Goal: Navigation & Orientation: Find specific page/section

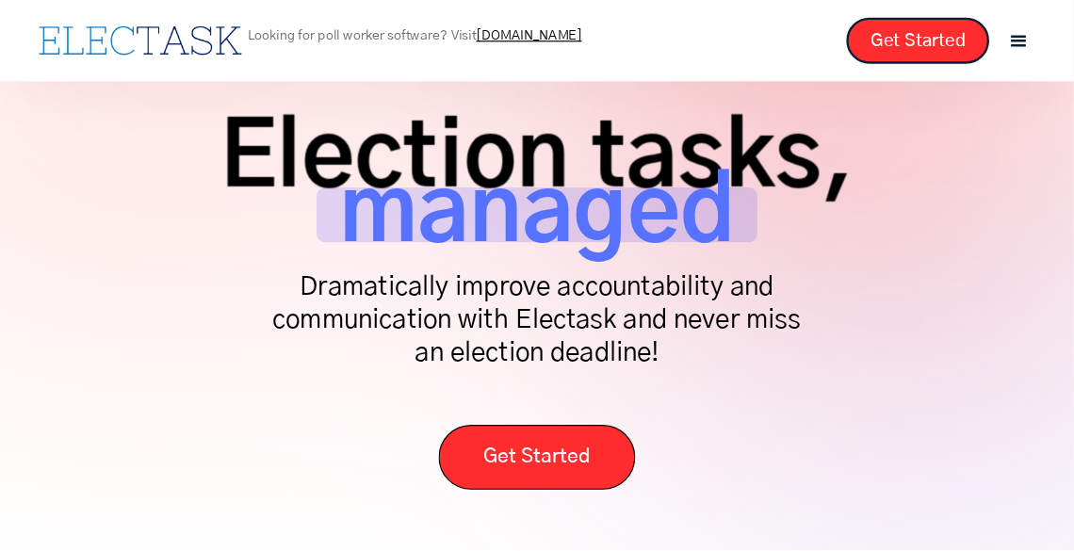
scroll to position [65, 0]
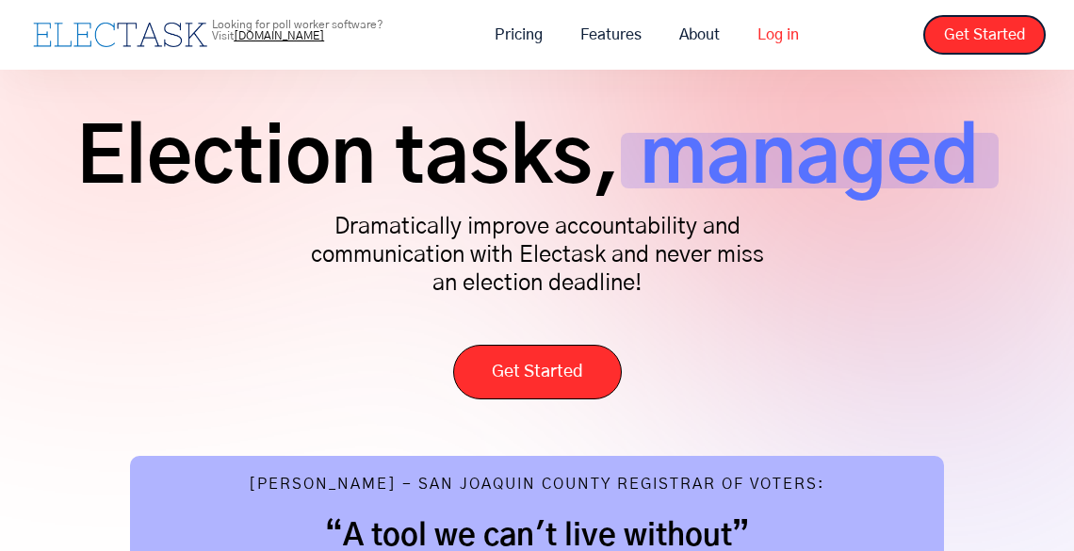
click at [788, 44] on link "Log in" at bounding box center [778, 35] width 79 height 40
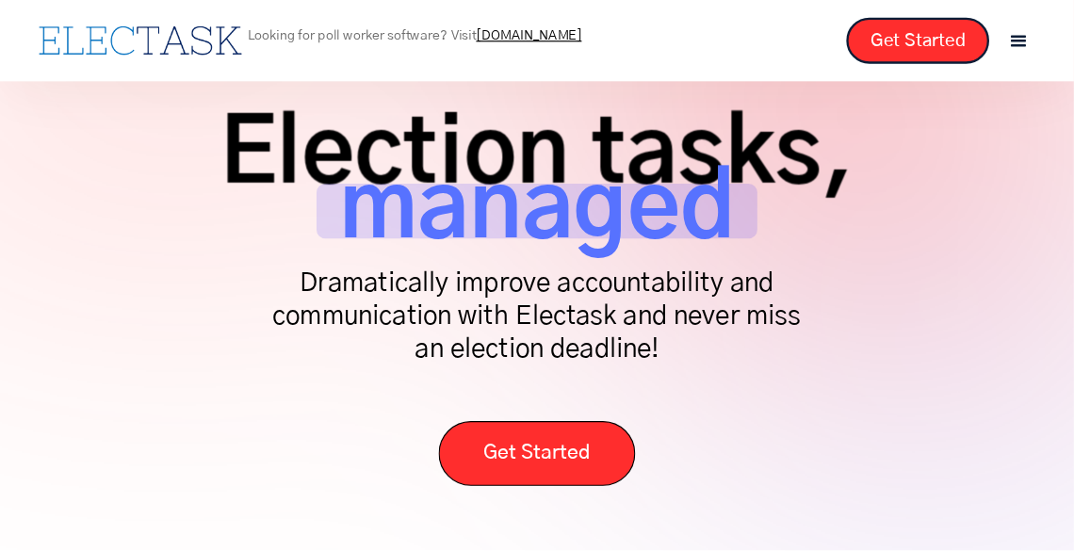
scroll to position [70, 0]
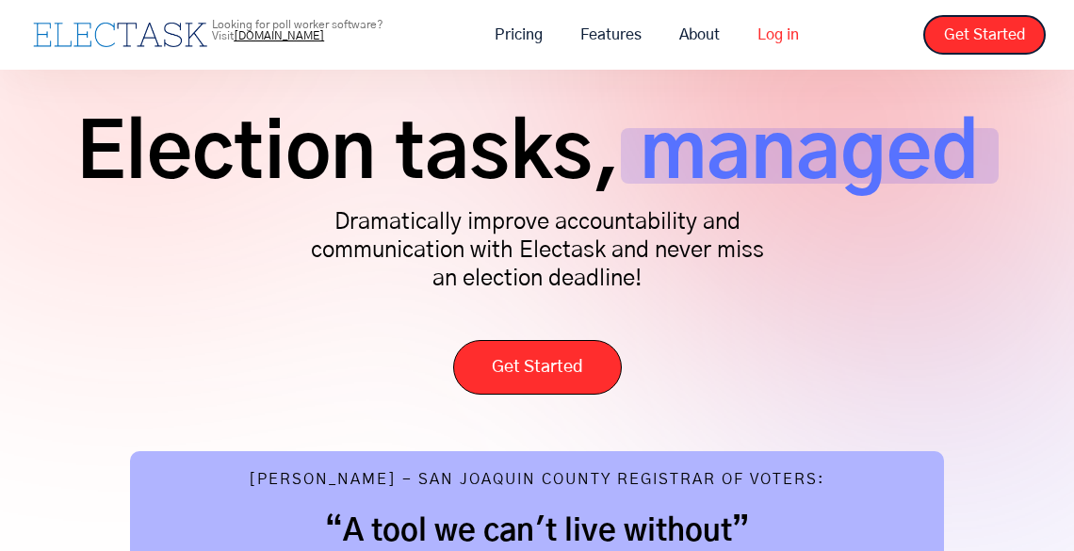
click at [770, 54] on link "Log in" at bounding box center [778, 35] width 79 height 40
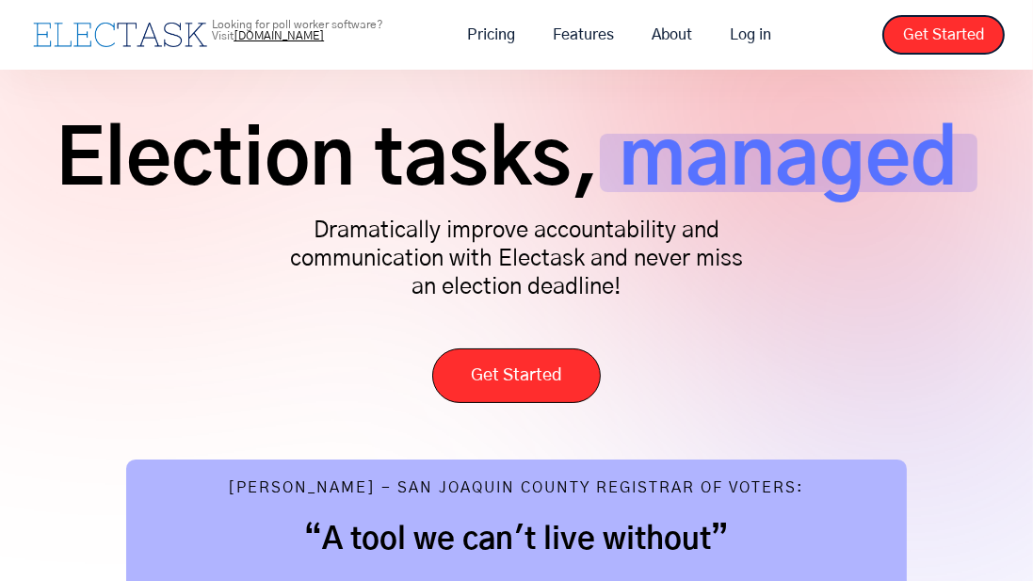
scroll to position [64, 0]
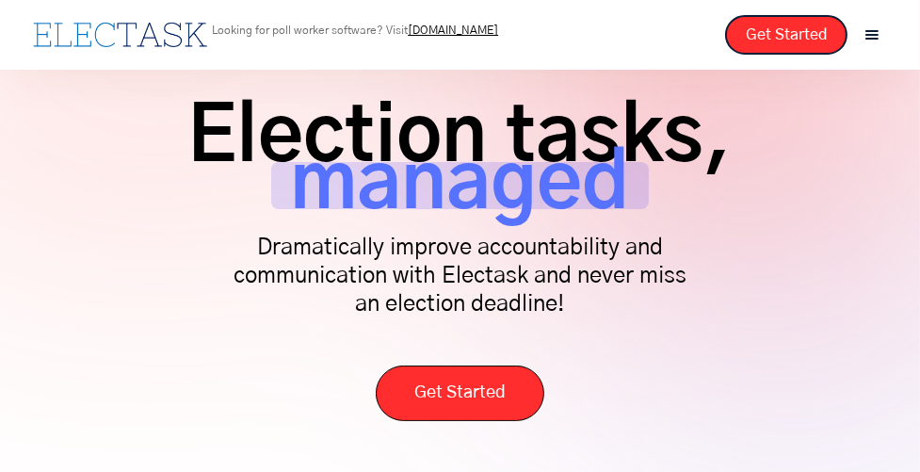
click at [477, 299] on p "Dramatically improve accountability and communication with Electask and never m…" at bounding box center [460, 276] width 471 height 85
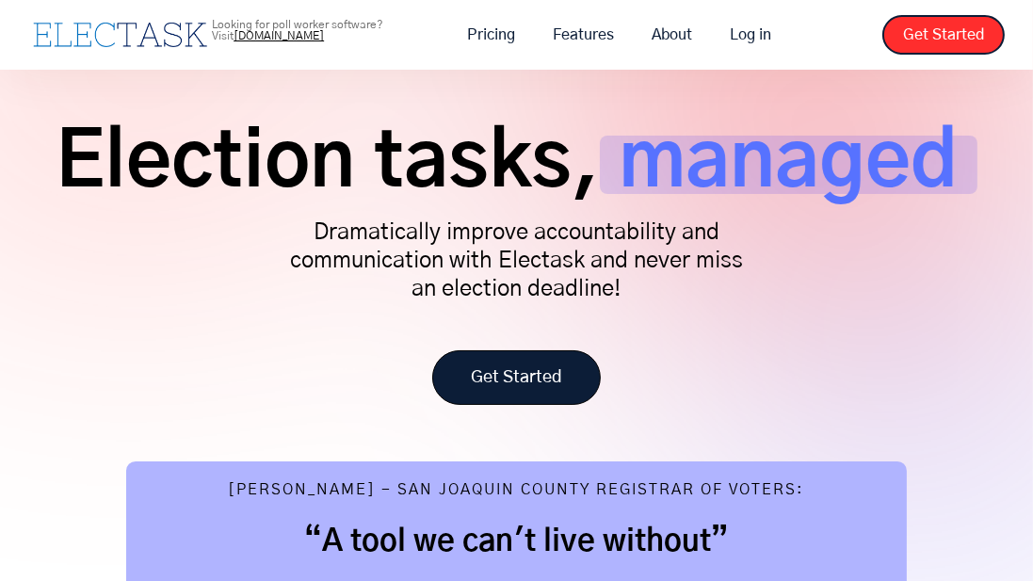
scroll to position [67, 0]
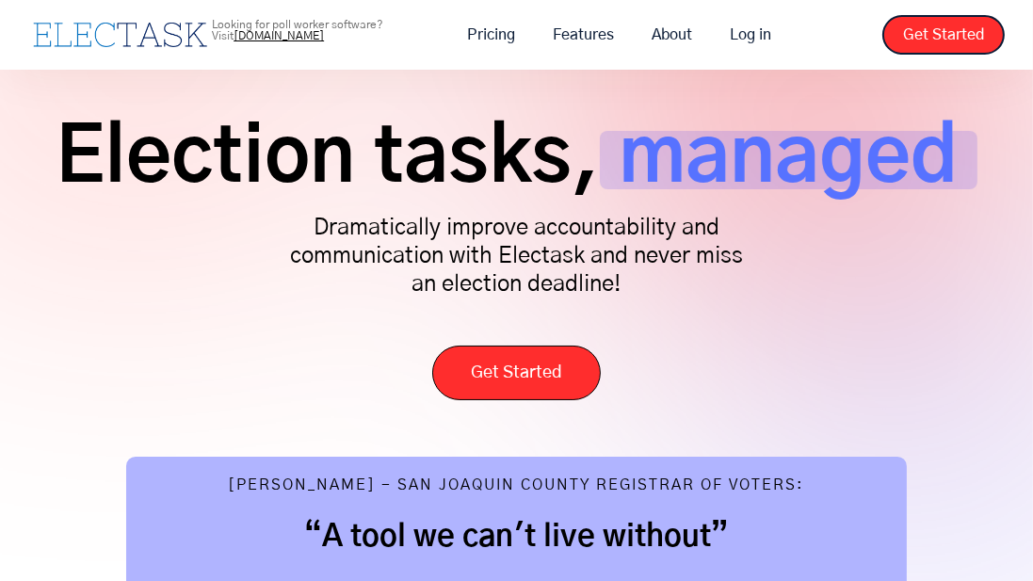
click at [656, 324] on div "Election tasks, managed Dramatically improve accountability and communication w…" at bounding box center [516, 256] width 977 height 288
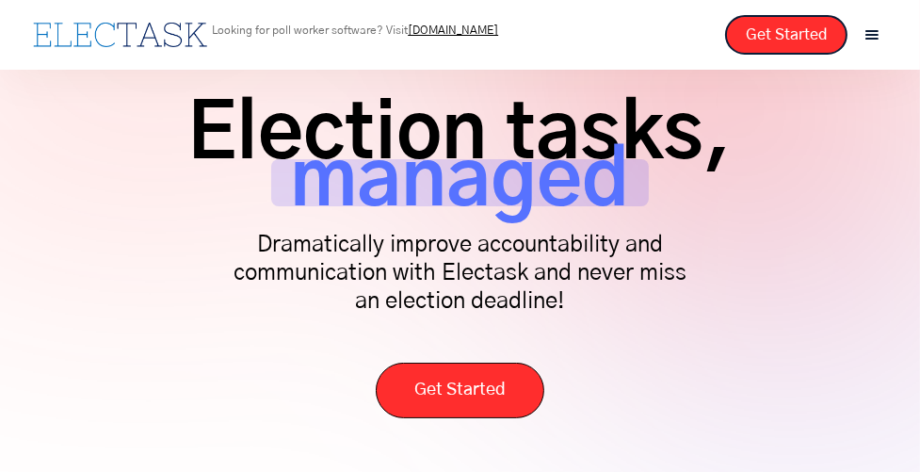
click at [345, 166] on span "managed" at bounding box center [460, 182] width 378 height 47
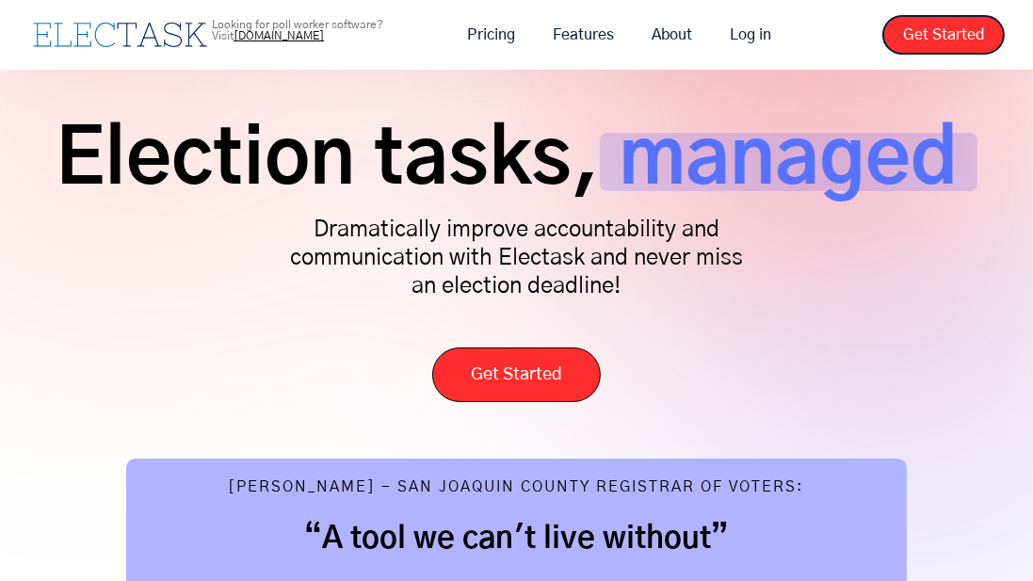
scroll to position [65, 0]
